Goal: Task Accomplishment & Management: Manage account settings

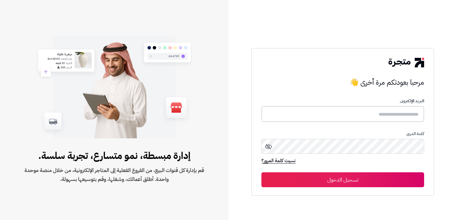
type input "**********"
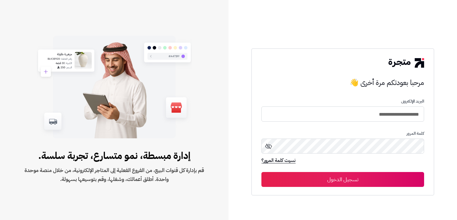
click at [341, 185] on button "تسجيل الدخول" at bounding box center [342, 179] width 162 height 15
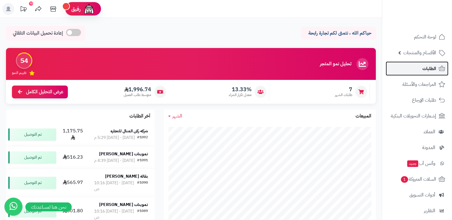
click at [439, 71] on icon at bounding box center [441, 68] width 7 height 7
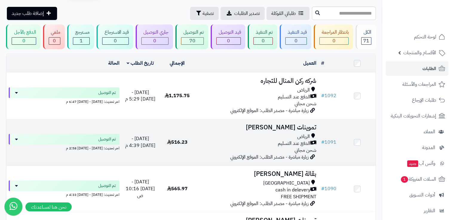
scroll to position [30, 0]
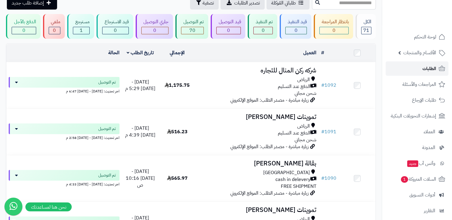
drag, startPoint x: 438, startPoint y: 69, endPoint x: 436, endPoint y: 66, distance: 3.5
click at [437, 69] on link "الطلبات" at bounding box center [417, 69] width 63 height 14
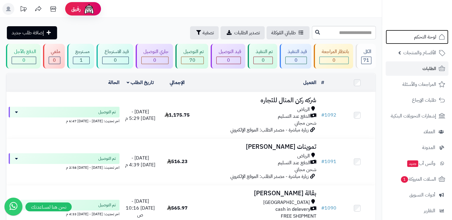
click at [425, 37] on span "لوحة التحكم" at bounding box center [425, 37] width 22 height 8
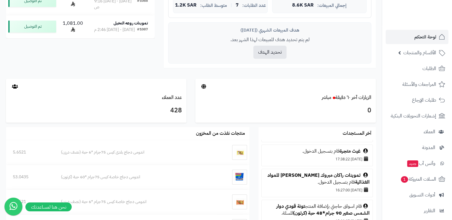
scroll to position [30, 0]
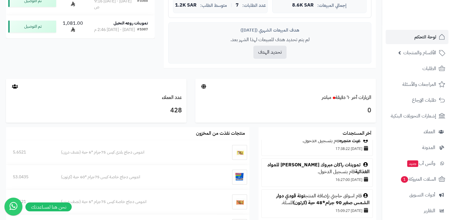
click at [245, 93] on div at bounding box center [285, 87] width 180 height 16
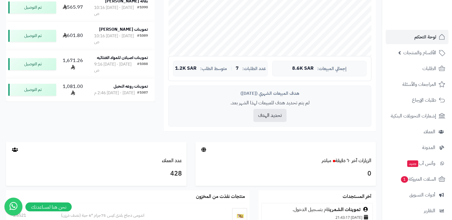
scroll to position [117, 0]
